Goal: Task Accomplishment & Management: Manage account settings

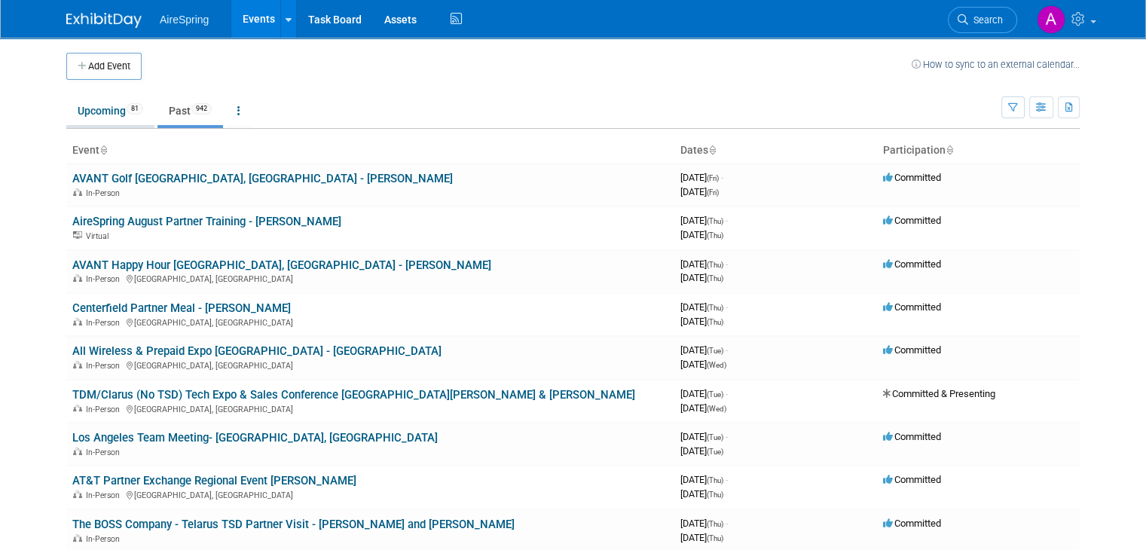
click at [96, 111] on link "Upcoming 81" at bounding box center [110, 110] width 88 height 29
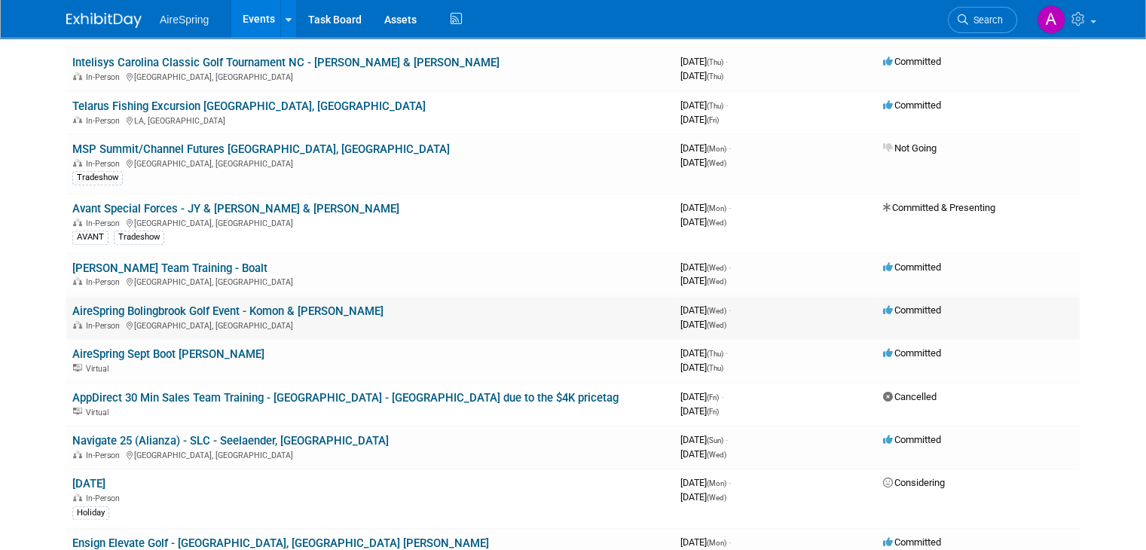
scroll to position [904, 0]
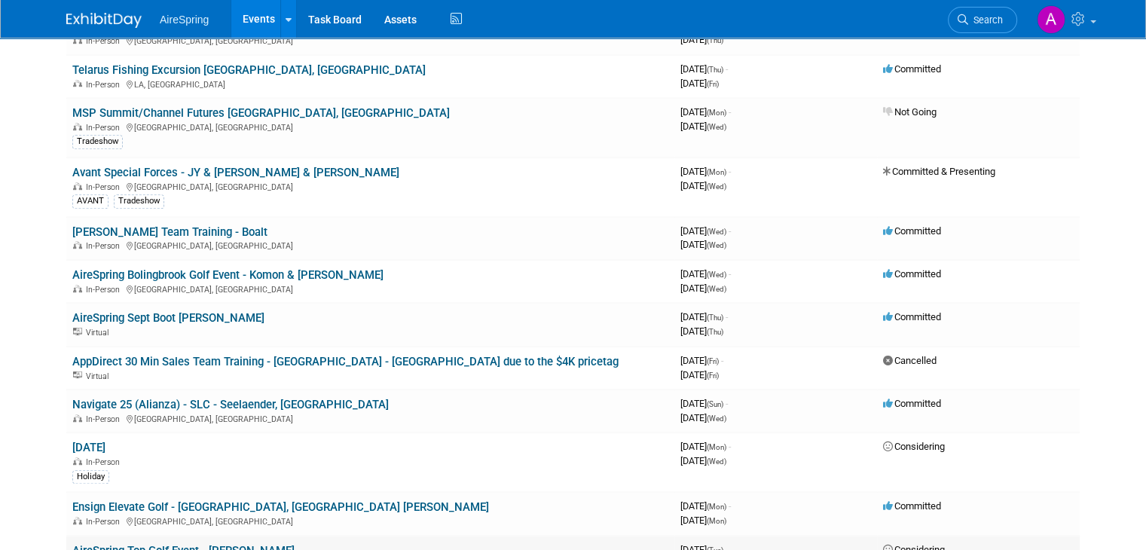
click at [197, 544] on link "AireSpring Top Golf Event - [PERSON_NAME]" at bounding box center [183, 551] width 222 height 14
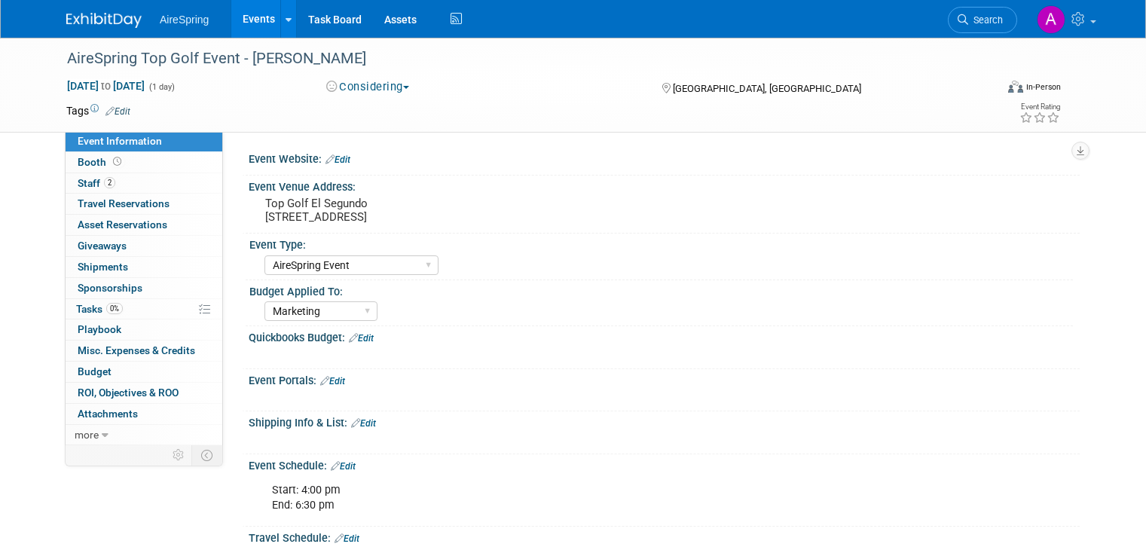
select select "AireSpring Event"
select select "Marketing"
